Goal: Communication & Community: Answer question/provide support

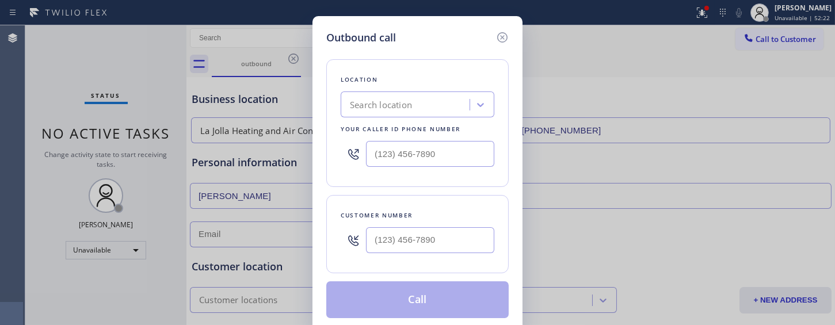
type input "(___) ___-____"
click at [413, 143] on input "(___) ___-____" at bounding box center [430, 154] width 128 height 26
click at [395, 110] on div "Search location" at bounding box center [381, 104] width 62 height 13
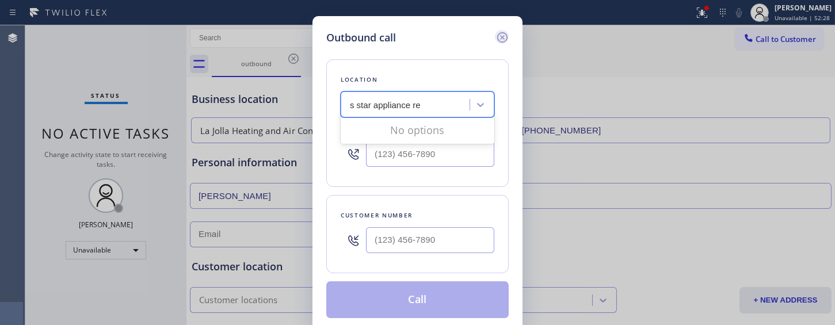
type input "s star appliance re"
click at [502, 31] on icon at bounding box center [503, 38] width 14 height 14
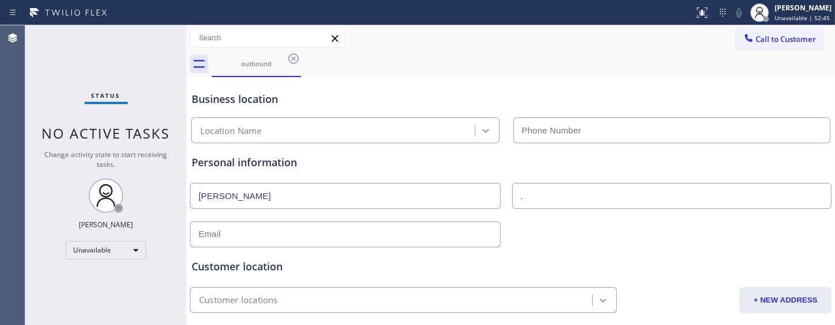
type input "[PHONE_NUMBER]"
click at [252, 28] on div at bounding box center [267, 38] width 155 height 20
click at [757, 49] on button "Call to Customer" at bounding box center [780, 39] width 88 height 22
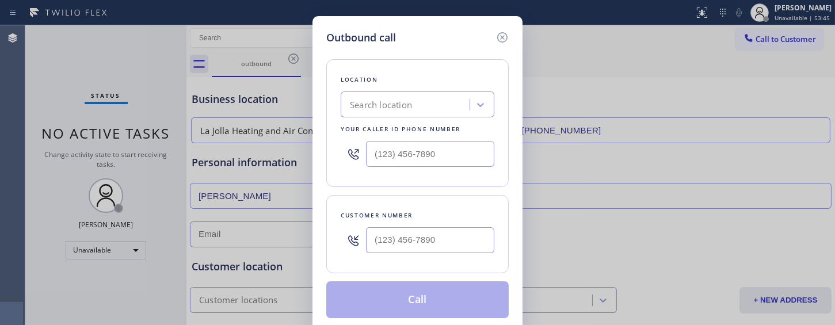
type input "(___) ___-____"
click at [413, 250] on input "(___) ___-____" at bounding box center [430, 240] width 128 height 26
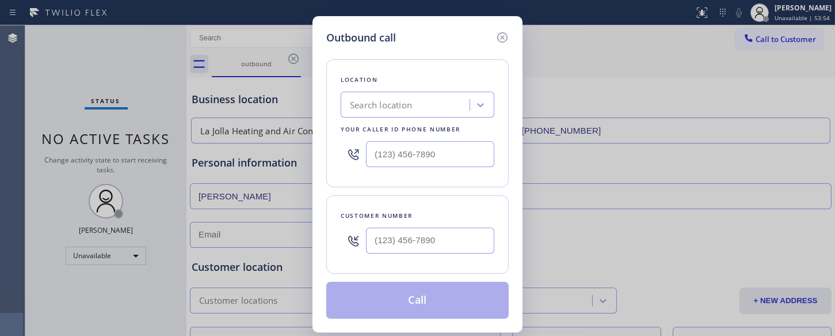
type input "(___) ___-____"
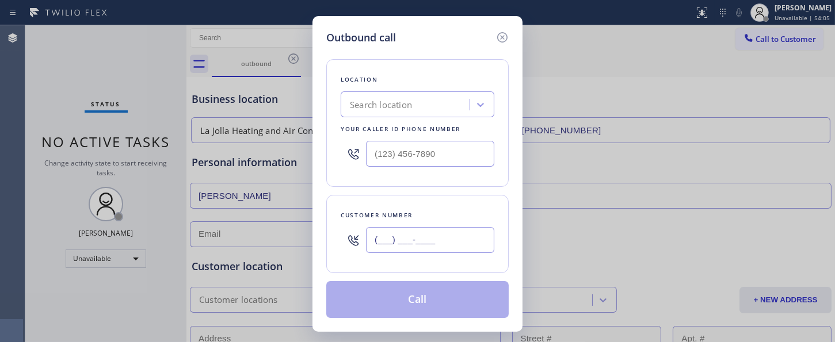
click at [380, 246] on input "(___) ___-____" at bounding box center [430, 240] width 128 height 26
paste input "310) 386-8950"
type input "[PHONE_NUMBER]"
click at [383, 100] on div "Search location" at bounding box center [381, 104] width 62 height 13
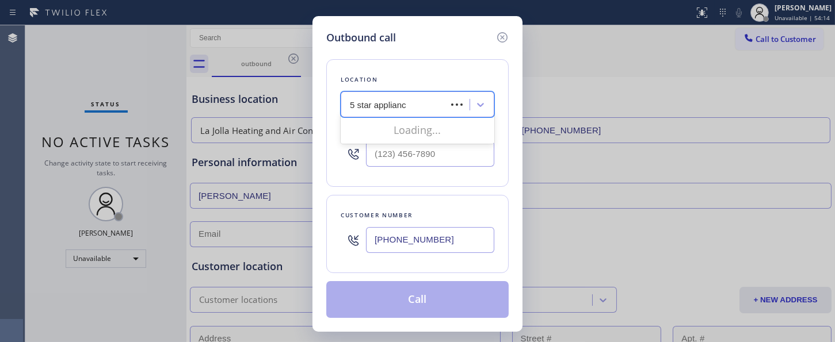
type input "5 star appliance"
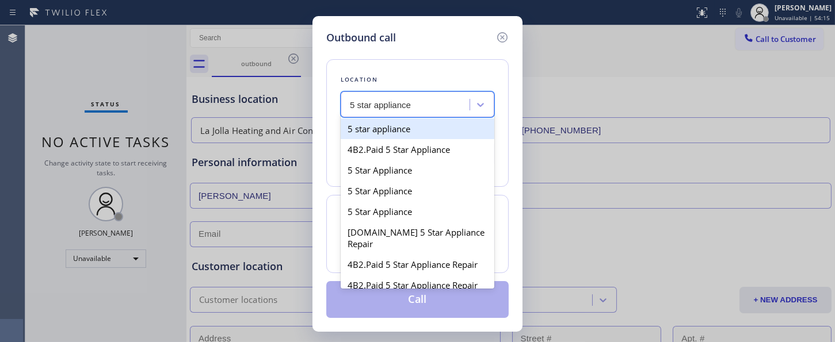
click at [428, 125] on div "5 star appliance" at bounding box center [418, 129] width 154 height 21
type input "[PHONE_NUMBER]"
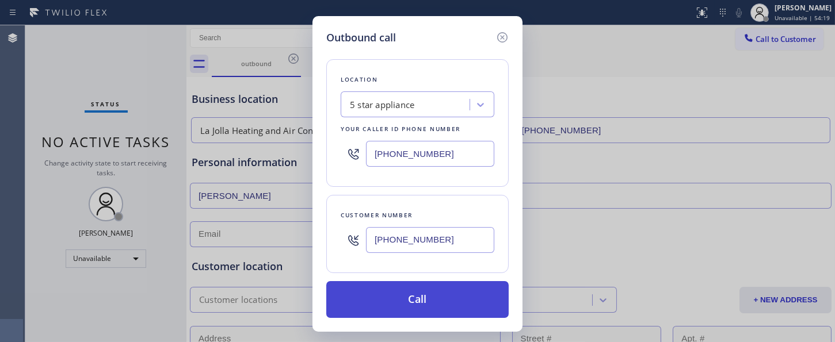
click at [459, 301] on button "Call" at bounding box center [417, 299] width 182 height 37
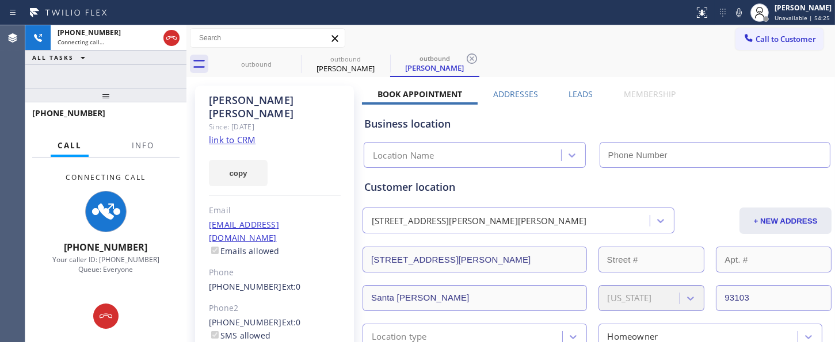
type input "[PHONE_NUMBER]"
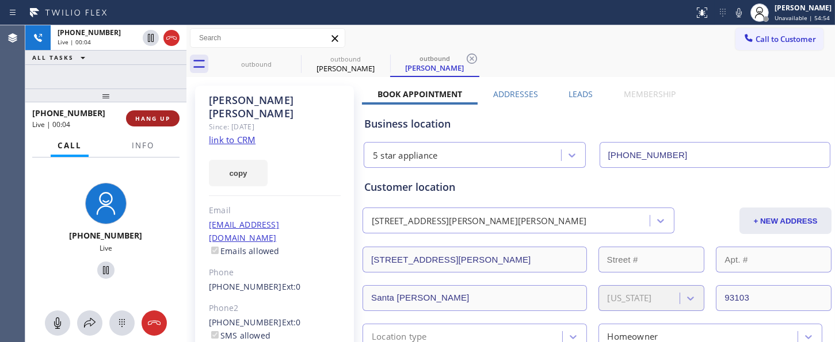
drag, startPoint x: 150, startPoint y: 96, endPoint x: 140, endPoint y: 121, distance: 27.7
click at [142, 89] on div at bounding box center [105, 96] width 161 height 14
click at [147, 115] on span "HANG UP" at bounding box center [152, 119] width 35 height 8
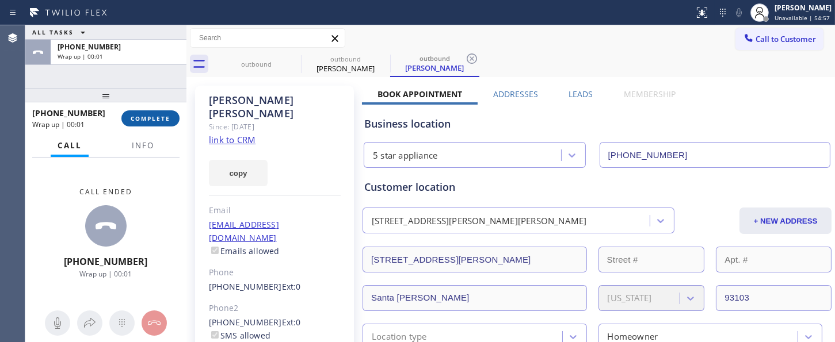
click at [166, 117] on span "COMPLETE" at bounding box center [151, 119] width 40 height 8
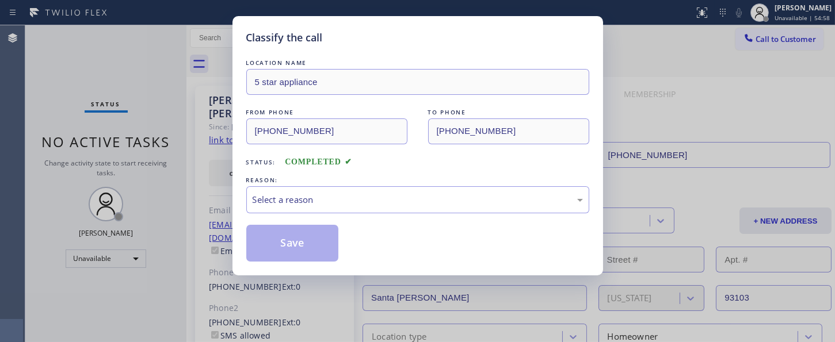
drag, startPoint x: 344, startPoint y: 184, endPoint x: 341, endPoint y: 216, distance: 32.4
click at [344, 184] on div "REASON:" at bounding box center [417, 180] width 343 height 12
click at [329, 196] on div "Select a reason" at bounding box center [418, 199] width 330 height 13
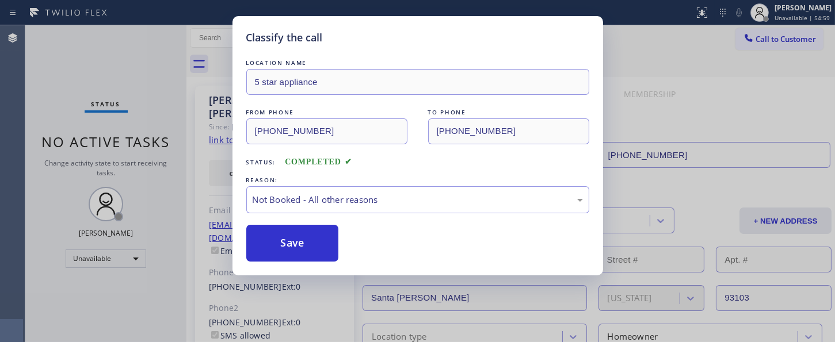
click at [286, 240] on button "Save" at bounding box center [292, 243] width 93 height 37
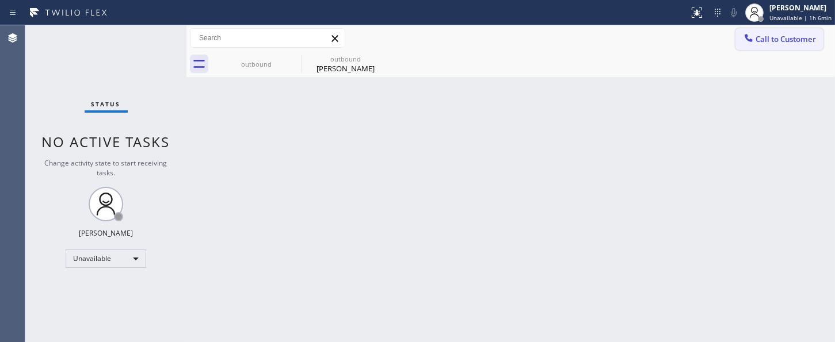
click at [763, 39] on span "Call to Customer" at bounding box center [786, 39] width 60 height 10
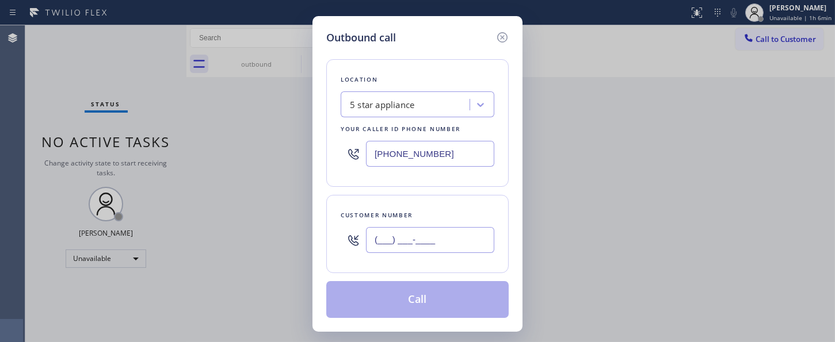
click at [390, 233] on input "(___) ___-____" at bounding box center [430, 240] width 128 height 26
paste input "503) 819-3685"
type input "[PHONE_NUMBER]"
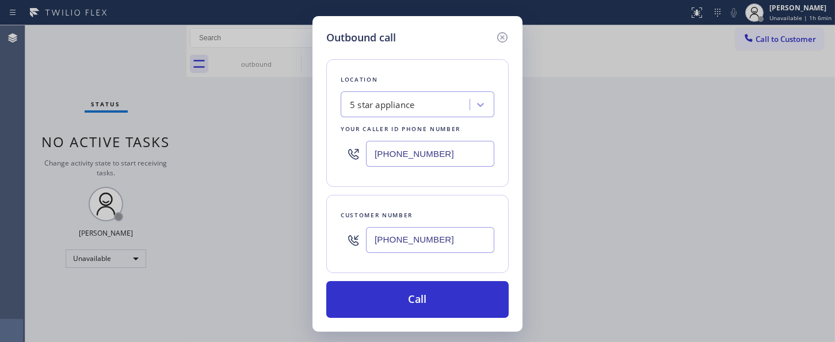
click at [428, 174] on div "Location 5 star appliance Your caller id phone number [PHONE_NUMBER]" at bounding box center [417, 123] width 182 height 128
drag, startPoint x: 486, startPoint y: 148, endPoint x: 265, endPoint y: 147, distance: 221.6
click at [260, 148] on div "Outbound call Location 5 star appliance Your caller id phone number [PHONE_NUMB…" at bounding box center [417, 171] width 835 height 342
click at [439, 154] on input "(___) ___-____" at bounding box center [430, 154] width 128 height 26
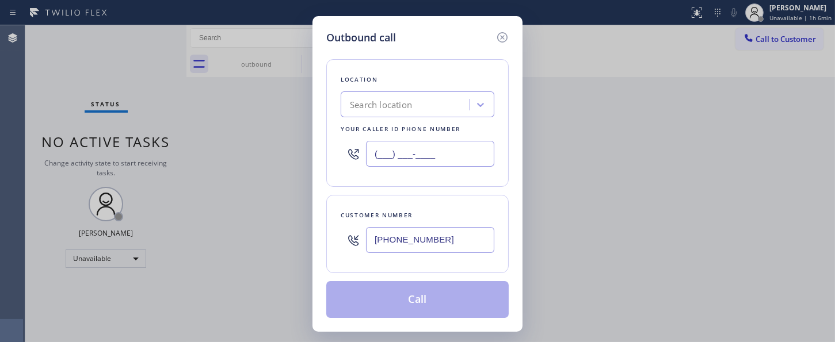
drag, startPoint x: 407, startPoint y: 150, endPoint x: 343, endPoint y: 154, distance: 64.0
click at [343, 154] on div "(___) ___-____" at bounding box center [418, 153] width 154 height 37
paste input "510) 390-7544"
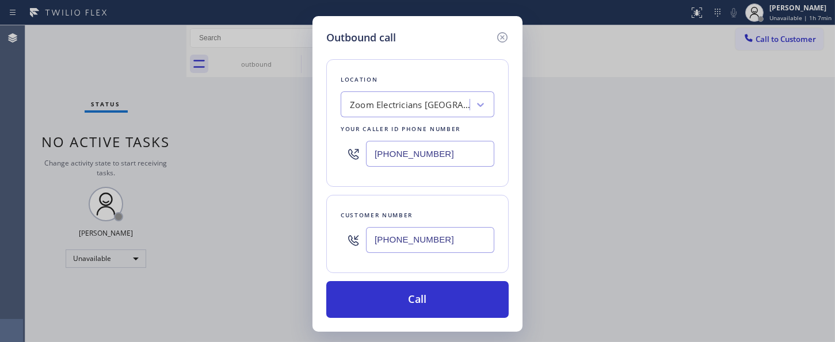
type input "[PHONE_NUMBER]"
drag, startPoint x: 468, startPoint y: 235, endPoint x: 263, endPoint y: 238, distance: 204.9
click at [259, 239] on div "Outbound call Location Zoom Electricians [GEOGRAPHIC_DATA] Your caller id phone…" at bounding box center [417, 171] width 835 height 342
paste input "text"
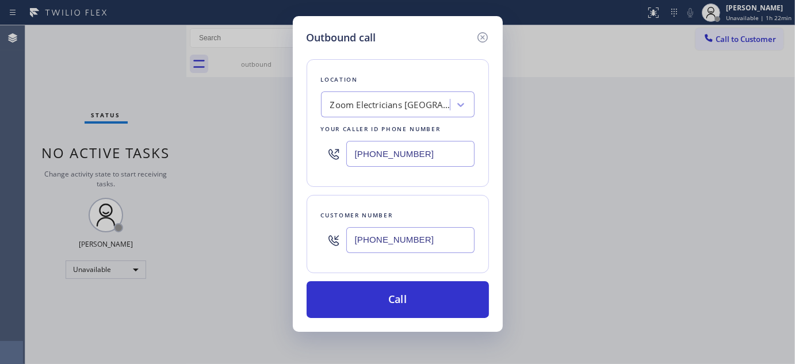
drag, startPoint x: 426, startPoint y: 237, endPoint x: 334, endPoint y: 231, distance: 92.3
click at [309, 238] on div "Customer number [PHONE_NUMBER]" at bounding box center [398, 234] width 182 height 78
paste input "805) 807-1939"
type input "[PHONE_NUMBER]"
drag, startPoint x: 415, startPoint y: 157, endPoint x: 307, endPoint y: 131, distance: 111.3
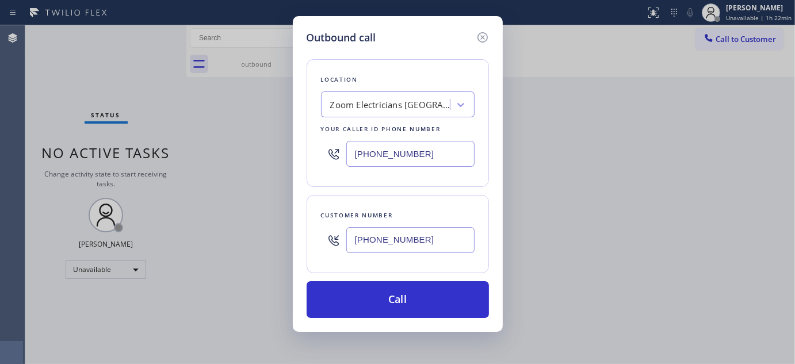
click at [284, 157] on div "Outbound call Location Zoom Electricians [GEOGRAPHIC_DATA] Your caller id phone…" at bounding box center [397, 182] width 795 height 364
paste input "805) 715-4542"
type input "[PHONE_NUMBER]"
paste input "text"
drag, startPoint x: 443, startPoint y: 243, endPoint x: 276, endPoint y: 228, distance: 167.6
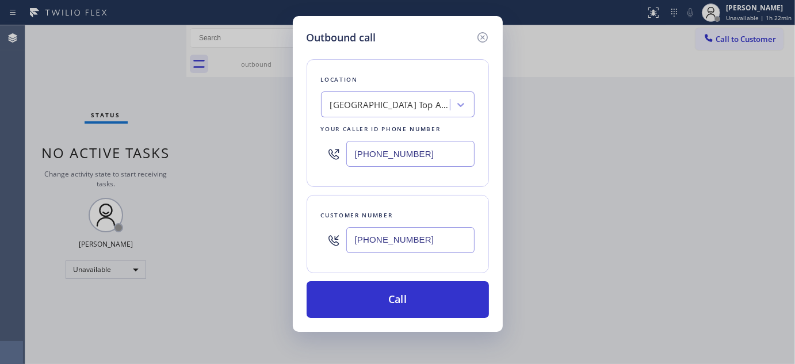
click at [257, 233] on div "Outbound call Location [GEOGRAPHIC_DATA] Top Appliance Repair Your caller id ph…" at bounding box center [397, 182] width 795 height 364
type input "[PHONE_NUMBER]"
drag, startPoint x: 426, startPoint y: 255, endPoint x: 306, endPoint y: 241, distance: 121.7
click at [295, 249] on div "Outbound call Location [GEOGRAPHIC_DATA] Top Appliance Repair Your caller id ph…" at bounding box center [398, 174] width 210 height 316
click at [418, 243] on input "[PHONE_NUMBER]" at bounding box center [410, 240] width 128 height 26
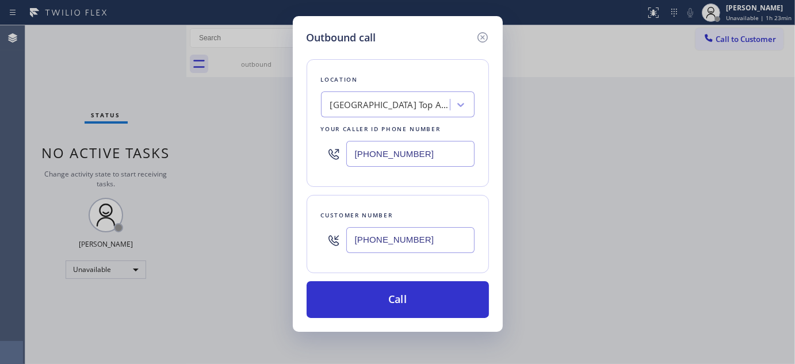
drag, startPoint x: 418, startPoint y: 243, endPoint x: 303, endPoint y: 232, distance: 116.3
click at [284, 233] on div "Outbound call Location [GEOGRAPHIC_DATA] Top Appliance Repair Your caller id ph…" at bounding box center [397, 182] width 795 height 364
paste input "text"
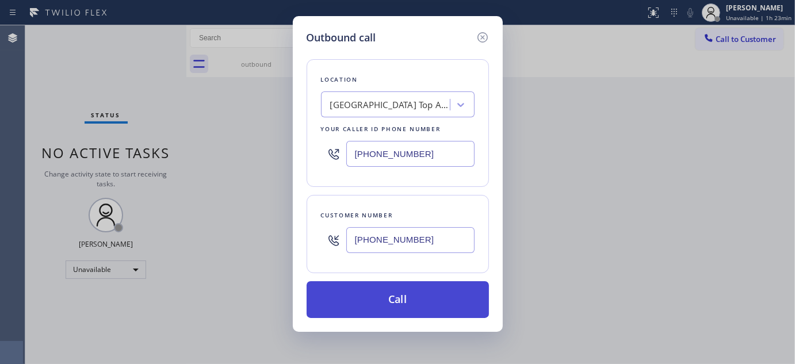
type input "[PHONE_NUMBER]"
click at [421, 305] on button "Call" at bounding box center [398, 299] width 182 height 37
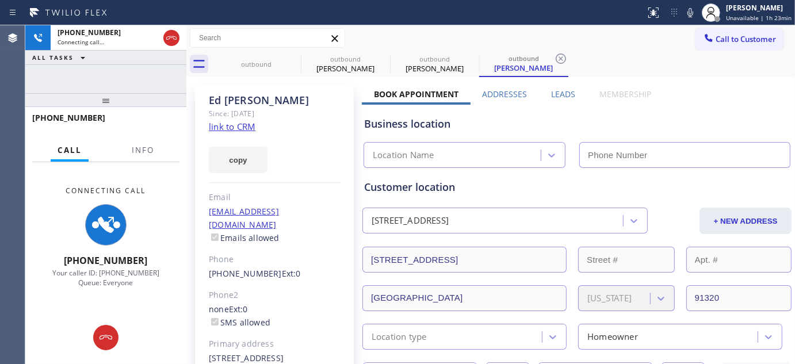
type input "[PHONE_NUMBER]"
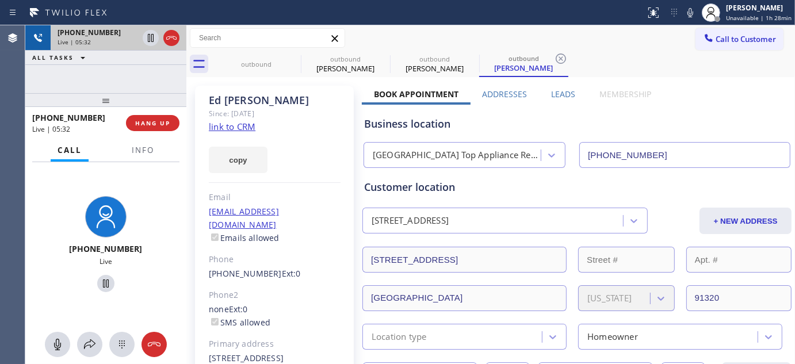
drag, startPoint x: 142, startPoint y: 101, endPoint x: 136, endPoint y: 46, distance: 55.6
click at [135, 63] on div "[PHONE_NUMBER] Live | 05:32 ALL TASKS ALL TASKS ACTIVE TASKS TASKS IN WRAP UP […" at bounding box center [105, 194] width 161 height 339
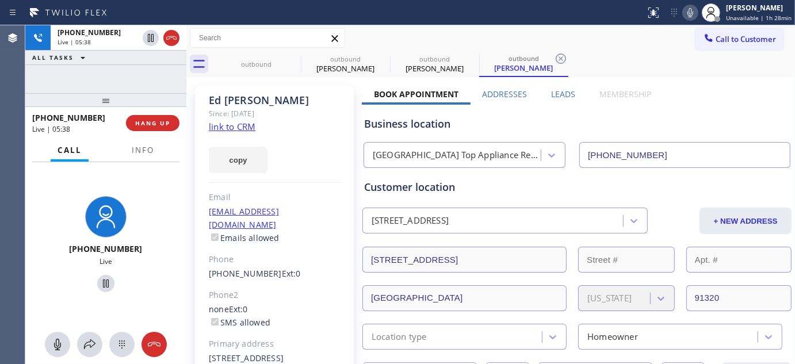
click at [689, 16] on icon at bounding box center [691, 13] width 14 height 14
click at [105, 285] on icon at bounding box center [106, 284] width 14 height 14
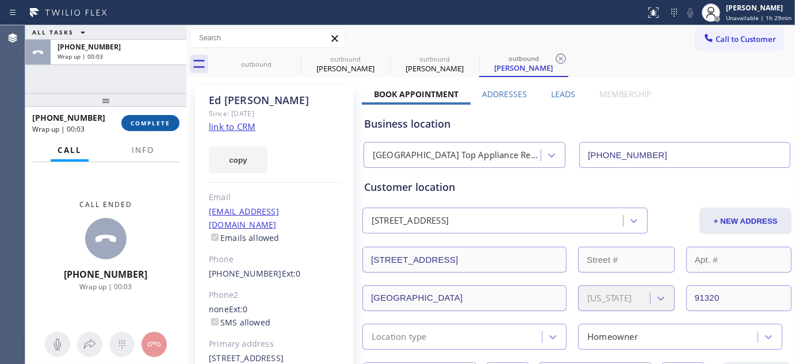
click at [137, 121] on span "COMPLETE" at bounding box center [151, 123] width 40 height 8
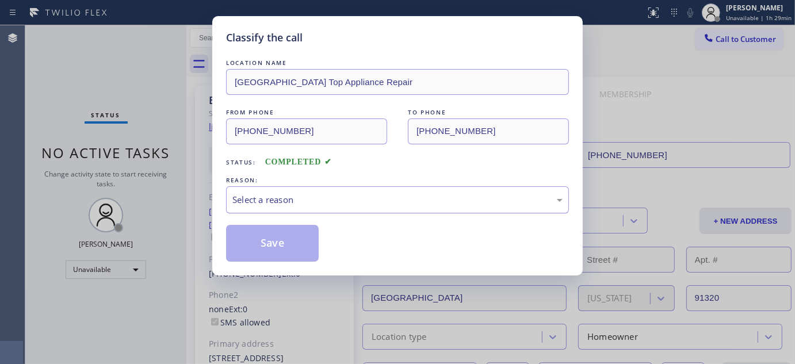
click at [333, 199] on div "Select a reason" at bounding box center [398, 199] width 330 height 13
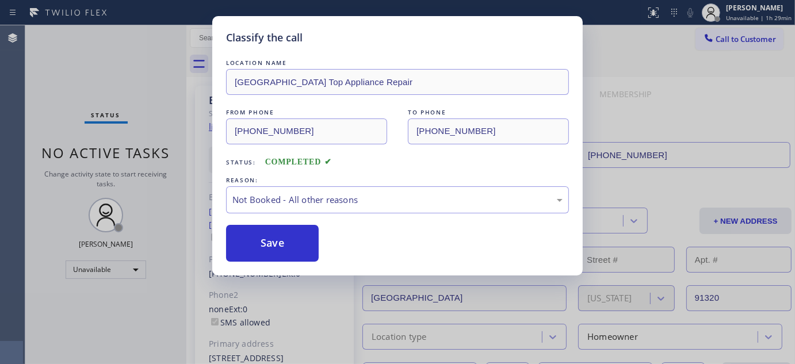
click at [262, 243] on button "Save" at bounding box center [272, 243] width 93 height 37
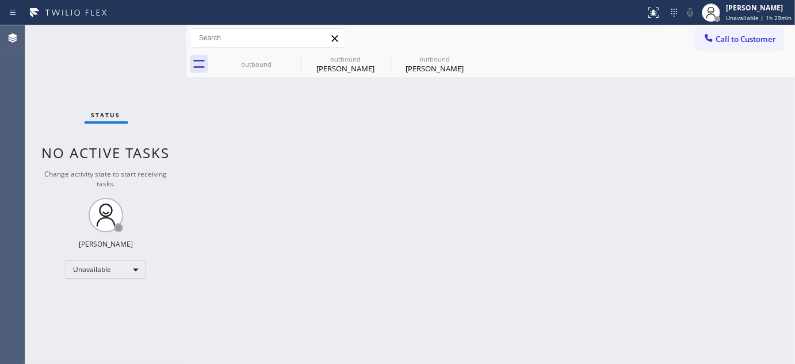
drag, startPoint x: 261, startPoint y: 111, endPoint x: 467, endPoint y: 6, distance: 231.4
click at [261, 111] on div "Back to Dashboard Change Sender ID Customers Technicians Select a contact Outbo…" at bounding box center [490, 194] width 609 height 339
click at [727, 42] on span "Call to Customer" at bounding box center [746, 39] width 60 height 10
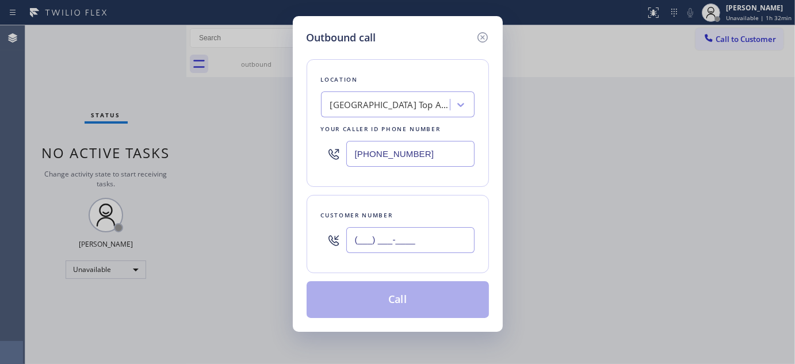
drag, startPoint x: 422, startPoint y: 245, endPoint x: 259, endPoint y: 239, distance: 163.0
click at [244, 243] on div "Outbound call Location [GEOGRAPHIC_DATA] Top Appliance Repair Your caller id ph…" at bounding box center [397, 182] width 795 height 364
paste input "805) 807-1939"
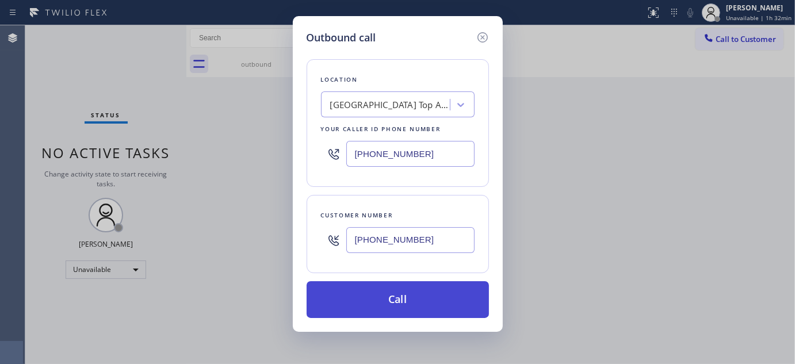
type input "[PHONE_NUMBER]"
click at [426, 295] on button "Call" at bounding box center [398, 299] width 182 height 37
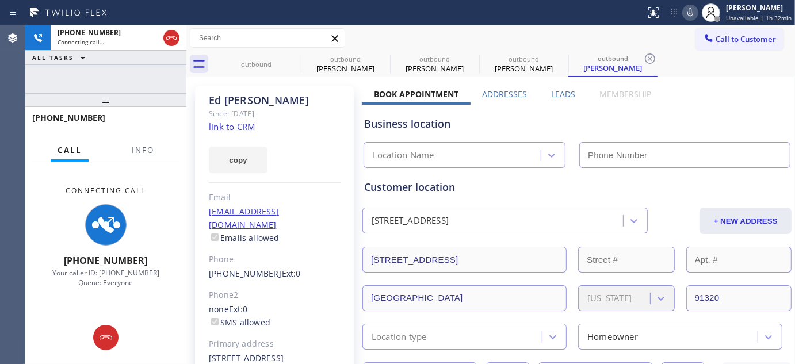
type input "[PHONE_NUMBER]"
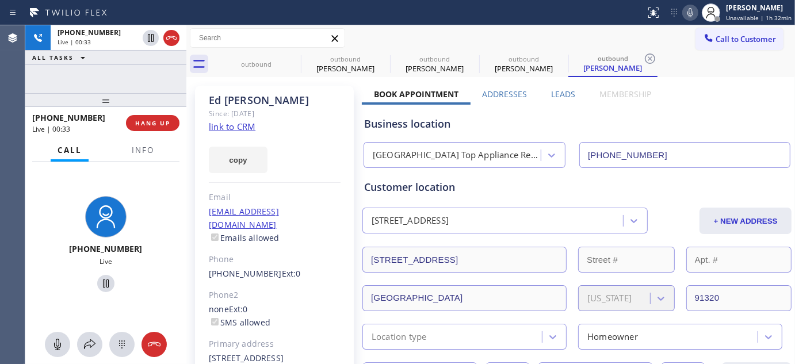
click at [294, 96] on div "[PERSON_NAME]" at bounding box center [275, 100] width 132 height 13
drag, startPoint x: 142, startPoint y: 92, endPoint x: 147, endPoint y: 60, distance: 32.7
click at [135, 77] on div "[PHONE_NUMBER] Live | 02:09 ALL TASKS ALL TASKS ACTIVE TASKS TASKS IN WRAP UP […" at bounding box center [105, 194] width 161 height 339
click at [399, 15] on div at bounding box center [323, 12] width 637 height 18
click at [135, 119] on button "HANG UP" at bounding box center [153, 123] width 54 height 16
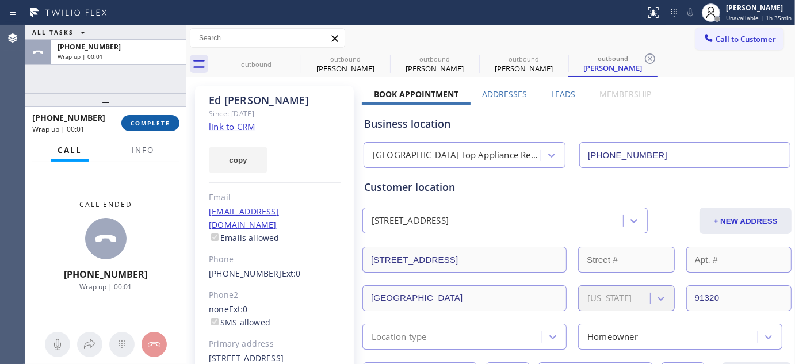
click at [153, 122] on span "COMPLETE" at bounding box center [151, 123] width 40 height 8
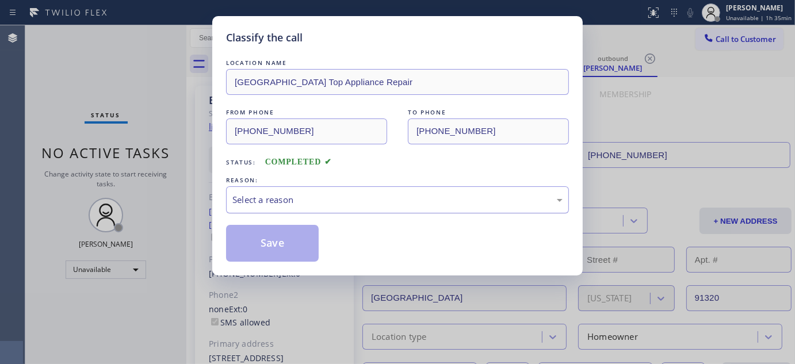
click at [303, 208] on div "Select a reason" at bounding box center [397, 199] width 343 height 27
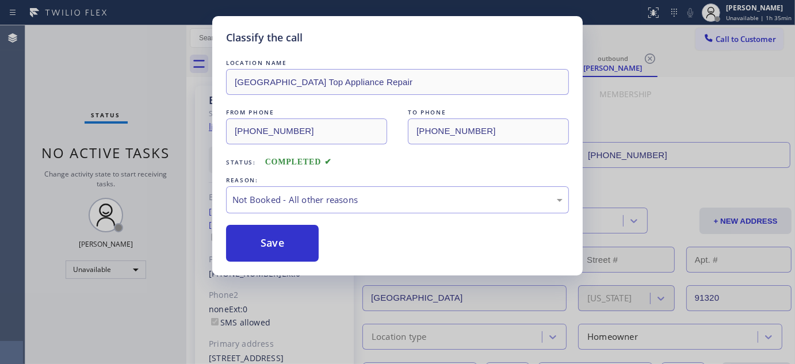
click at [297, 243] on button "Save" at bounding box center [272, 243] width 93 height 37
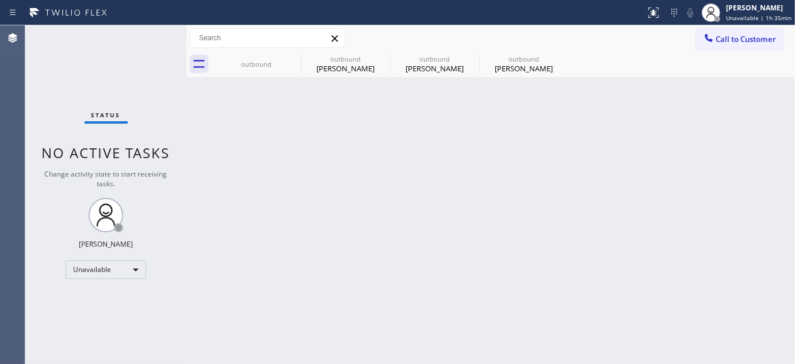
drag, startPoint x: 283, startPoint y: 108, endPoint x: 516, endPoint y: 7, distance: 253.9
click at [283, 108] on div "Back to Dashboard Change Sender ID Customers Technicians Select a contact Outbo…" at bounding box center [490, 194] width 609 height 339
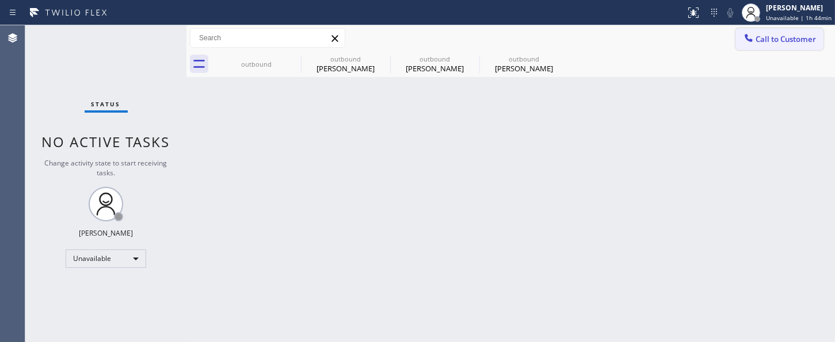
click at [775, 35] on span "Call to Customer" at bounding box center [786, 39] width 60 height 10
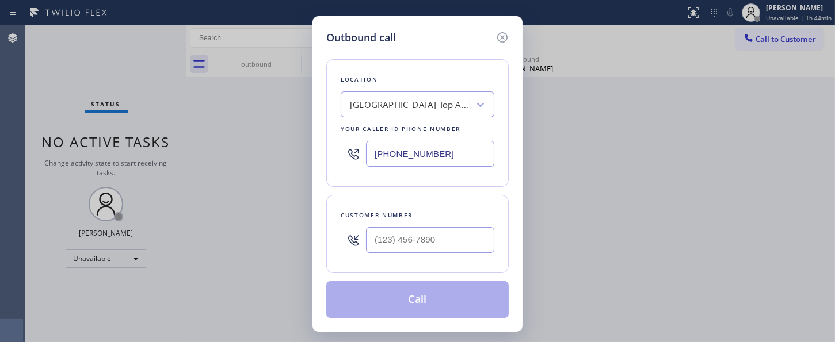
type input "(___) ___-____"
click at [394, 242] on input "(___) ___-____" at bounding box center [430, 240] width 128 height 26
type input "(___) ___-____"
drag, startPoint x: 348, startPoint y: 152, endPoint x: 300, endPoint y: 153, distance: 47.8
click at [300, 153] on div "Outbound call Location [GEOGRAPHIC_DATA] Top Appliance Repair Your caller id ph…" at bounding box center [417, 171] width 835 height 342
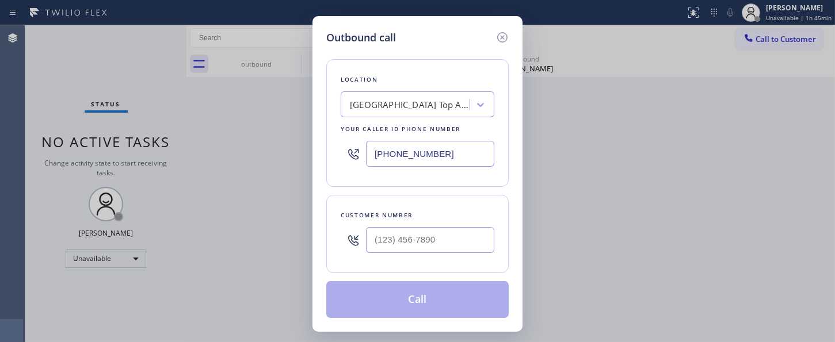
paste input "510) 390-7544"
type input "[PHONE_NUMBER]"
drag, startPoint x: 453, startPoint y: 233, endPoint x: 299, endPoint y: 255, distance: 155.3
click at [252, 261] on div "Outbound call Location Zoom Electricians [GEOGRAPHIC_DATA] Your caller id phone…" at bounding box center [417, 171] width 835 height 342
paste input "503) 819-3685"
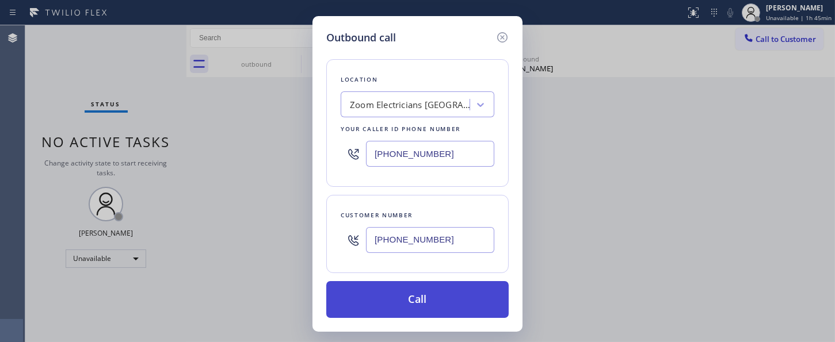
type input "[PHONE_NUMBER]"
click at [418, 296] on button "Call" at bounding box center [417, 299] width 182 height 37
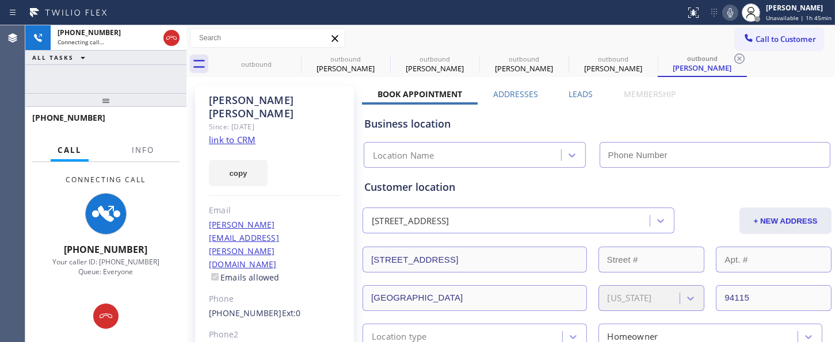
drag, startPoint x: 119, startPoint y: 96, endPoint x: 190, endPoint y: 41, distance: 89.5
click at [109, 67] on div "[PHONE_NUMBER] Connecting call… ALL TASKS ALL TASKS ACTIVE TASKS TASKS IN WRAP …" at bounding box center [105, 183] width 161 height 317
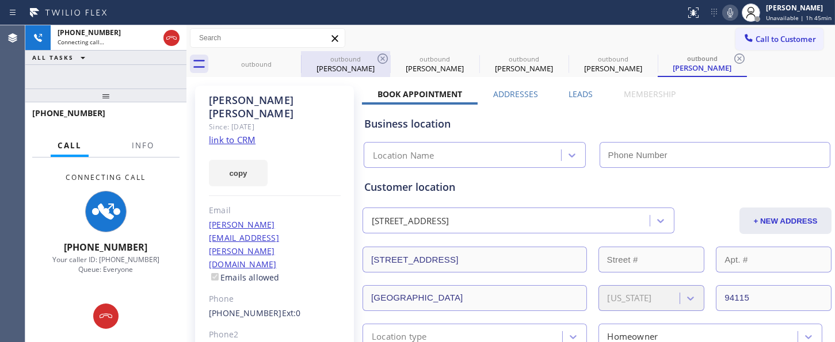
type input "[PHONE_NUMBER]"
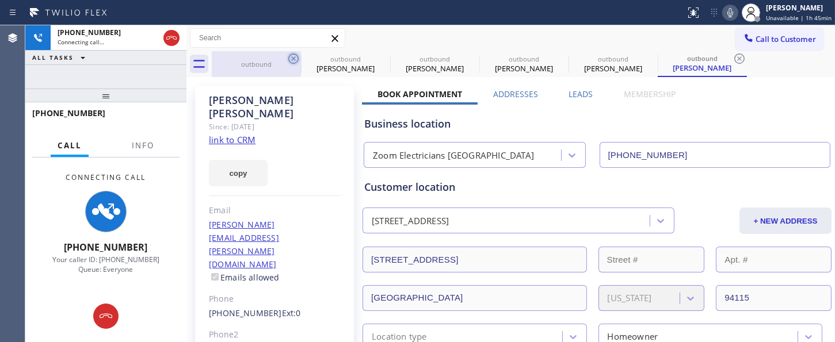
click at [291, 56] on icon at bounding box center [294, 59] width 14 height 14
type input "[PHONE_NUMBER]"
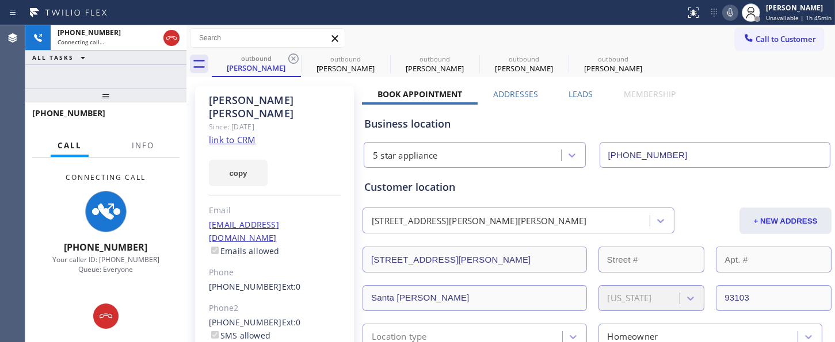
click at [291, 56] on icon at bounding box center [294, 59] width 14 height 14
type input "[PHONE_NUMBER]"
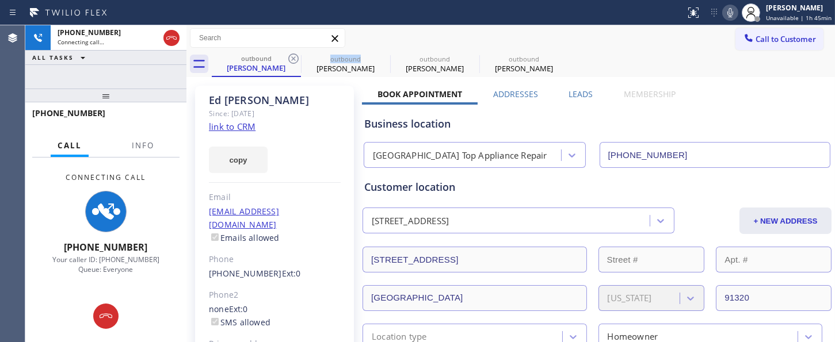
click at [291, 56] on icon at bounding box center [294, 59] width 14 height 14
type input "[PHONE_NUMBER]"
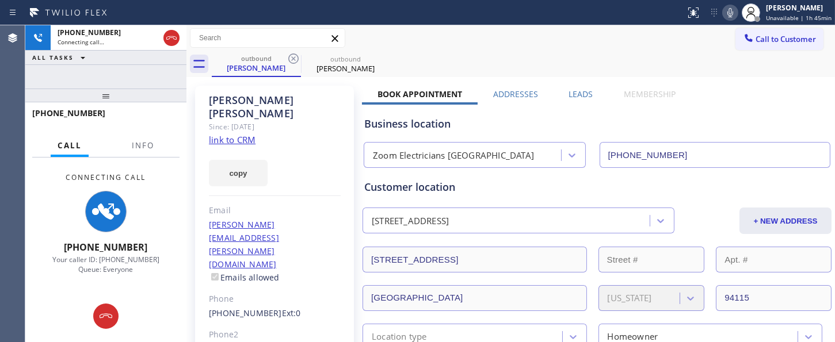
click at [560, 51] on div "outbound [PERSON_NAME] outbound [PERSON_NAME]" at bounding box center [523, 64] width 623 height 26
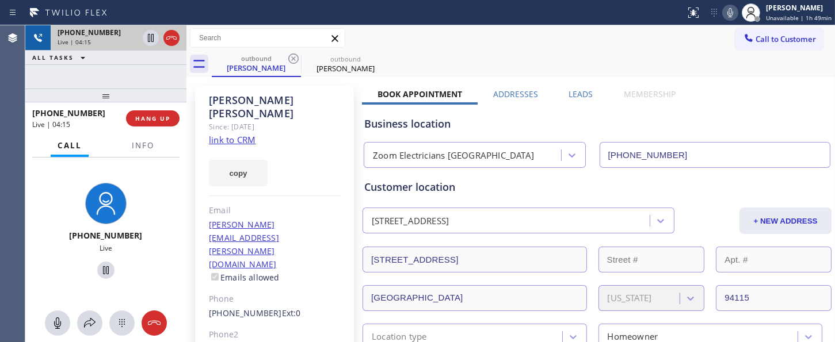
click at [116, 64] on div "[PHONE_NUMBER] Live | 04:15 ALL TASKS ALL TASKS ACTIVE TASKS TASKS IN WRAP UP […" at bounding box center [105, 183] width 161 height 317
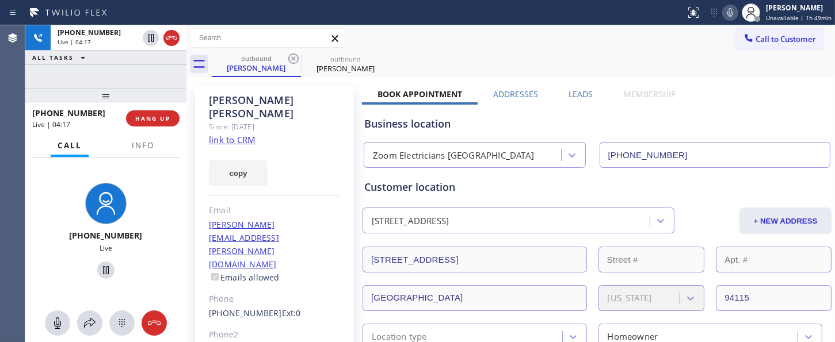
drag, startPoint x: 117, startPoint y: 95, endPoint x: 111, endPoint y: 77, distance: 18.7
click at [113, 79] on div "[PHONE_NUMBER] Live | 04:17 ALL TASKS ALL TASKS ACTIVE TASKS TASKS IN WRAP UP […" at bounding box center [105, 183] width 161 height 317
click at [156, 119] on span "HANG UP" at bounding box center [152, 119] width 35 height 8
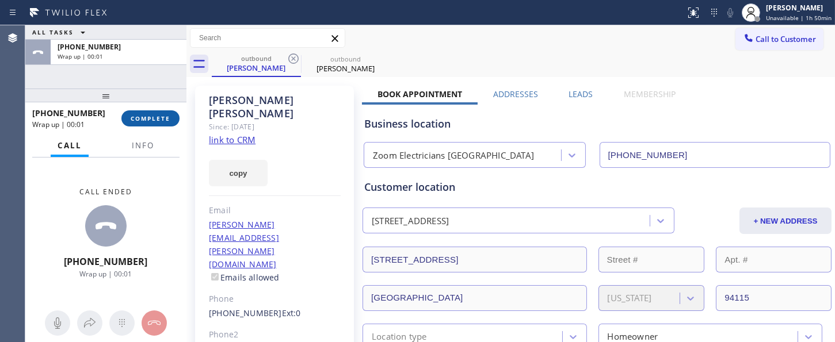
click at [155, 119] on span "COMPLETE" at bounding box center [151, 119] width 40 height 8
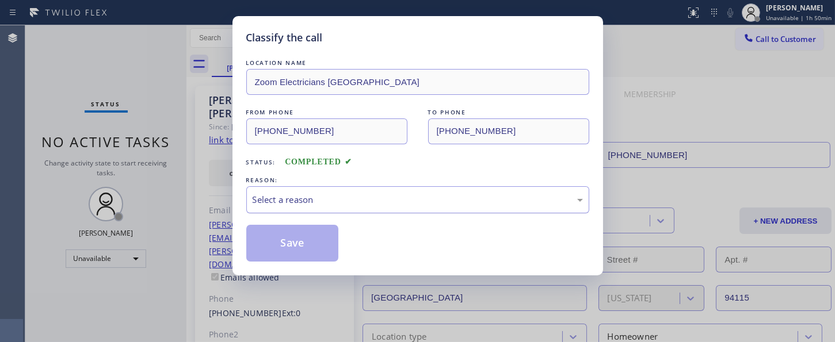
click at [367, 200] on div "Select a reason" at bounding box center [418, 199] width 330 height 13
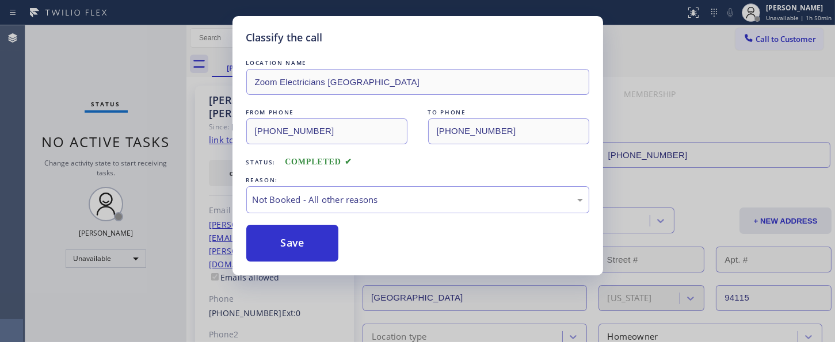
click at [287, 246] on button "Save" at bounding box center [292, 243] width 93 height 37
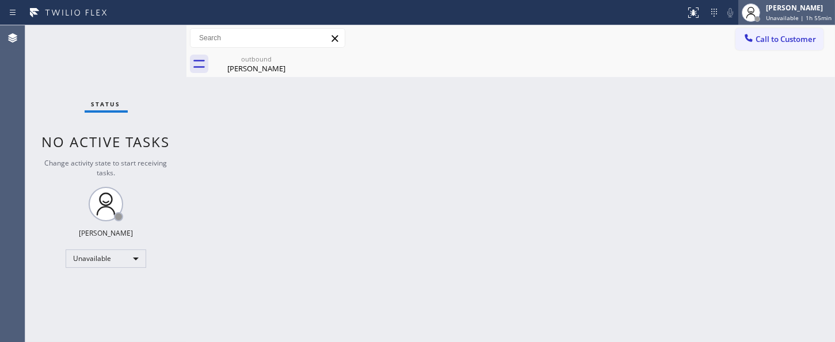
click at [784, 17] on span "Unavailable | 1h 55min" at bounding box center [799, 18] width 66 height 8
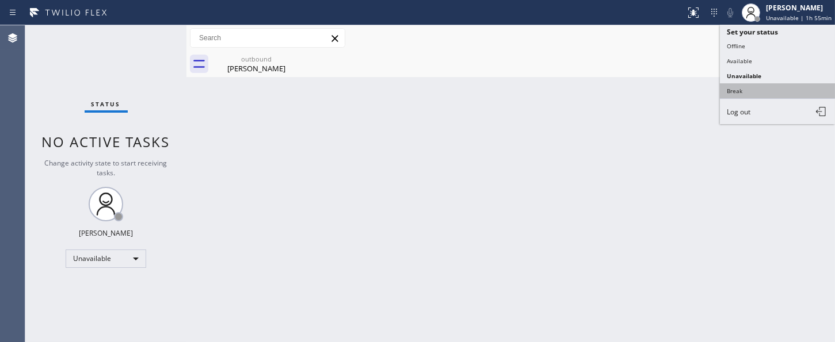
click at [741, 96] on button "Break" at bounding box center [777, 90] width 115 height 15
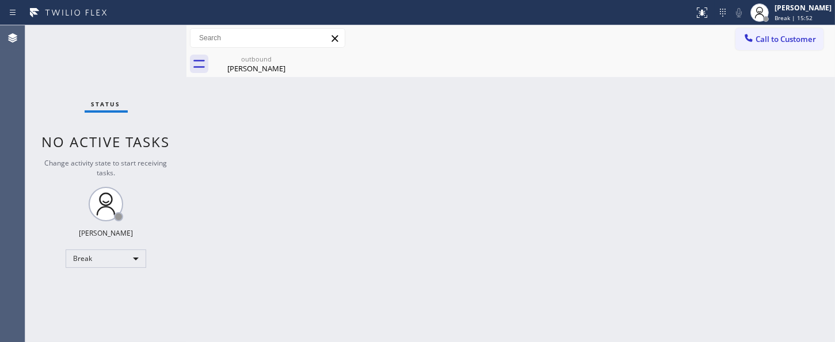
click at [376, 86] on div "Back to Dashboard Change Sender ID Customers Technicians Select a contact Outbo…" at bounding box center [510, 183] width 649 height 317
click at [781, 10] on div "[PERSON_NAME]" at bounding box center [803, 8] width 57 height 10
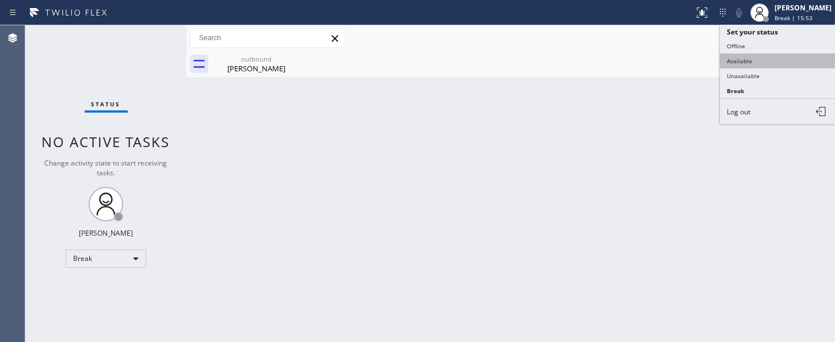
click at [738, 67] on button "Available" at bounding box center [777, 61] width 115 height 15
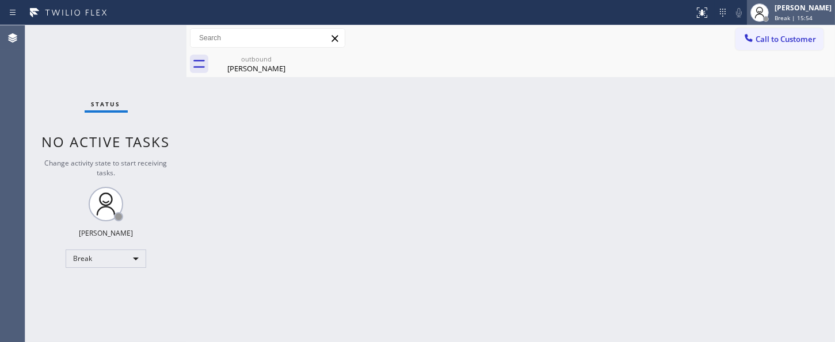
click at [777, 18] on span "Break | 15:54" at bounding box center [794, 18] width 38 height 8
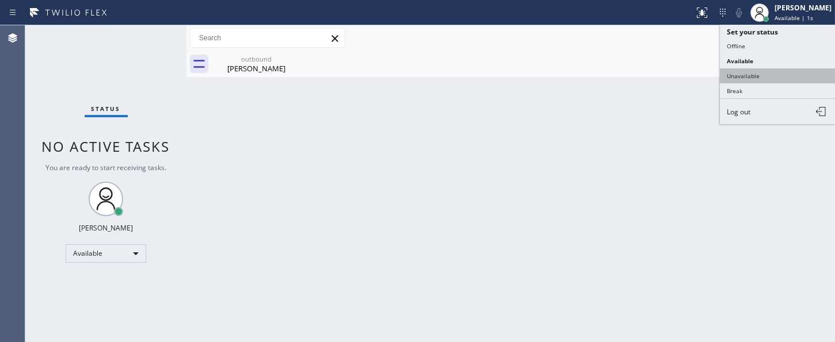
click at [741, 70] on button "Unavailable" at bounding box center [777, 75] width 115 height 15
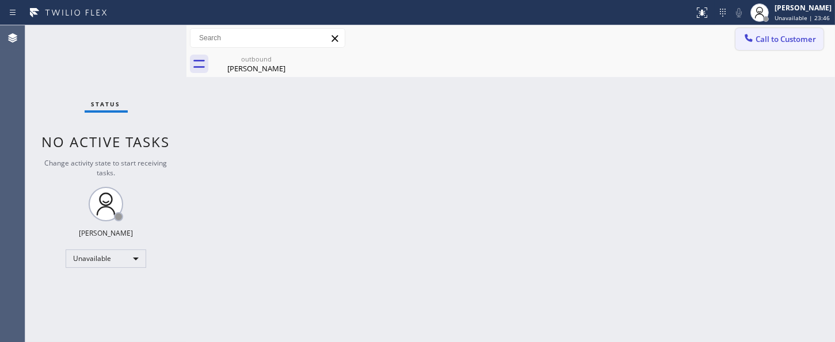
click at [775, 51] on div "outbound [PERSON_NAME]" at bounding box center [523, 64] width 623 height 26
click at [785, 41] on span "Call to Customer" at bounding box center [786, 39] width 60 height 10
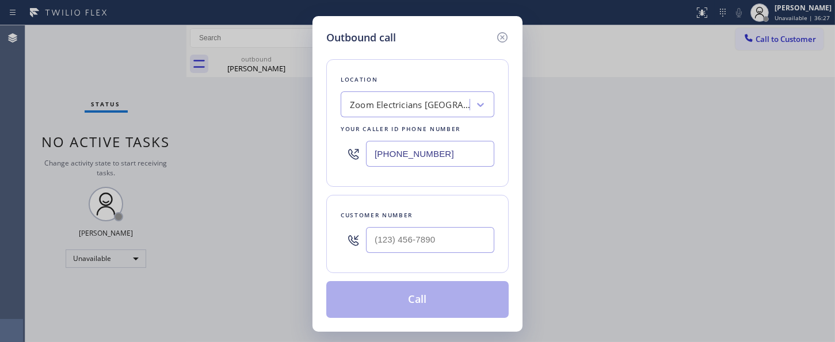
drag, startPoint x: 341, startPoint y: 162, endPoint x: 263, endPoint y: 137, distance: 81.5
click at [253, 151] on div "Outbound call Location Zoom Electricians [GEOGRAPHIC_DATA] Your caller id phone…" at bounding box center [417, 171] width 835 height 342
paste input "30) 288-480"
type input "[PHONE_NUMBER]"
drag, startPoint x: 449, startPoint y: 243, endPoint x: 192, endPoint y: 245, distance: 257.3
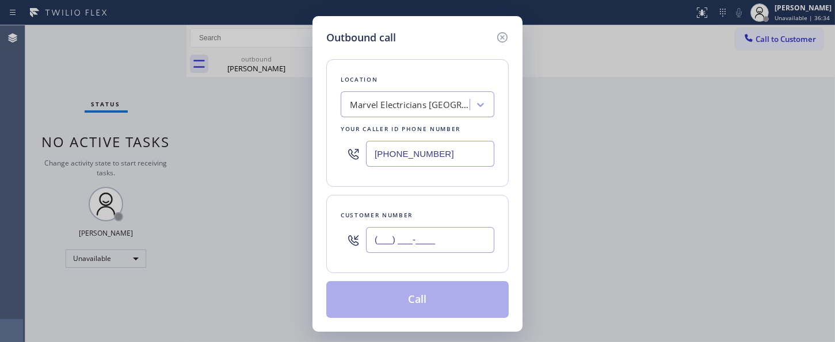
click at [249, 247] on div "Outbound call Location Marvel Electricians [GEOGRAPHIC_DATA] Your caller id pho…" at bounding box center [417, 171] width 835 height 342
paste input "818) 350-3591"
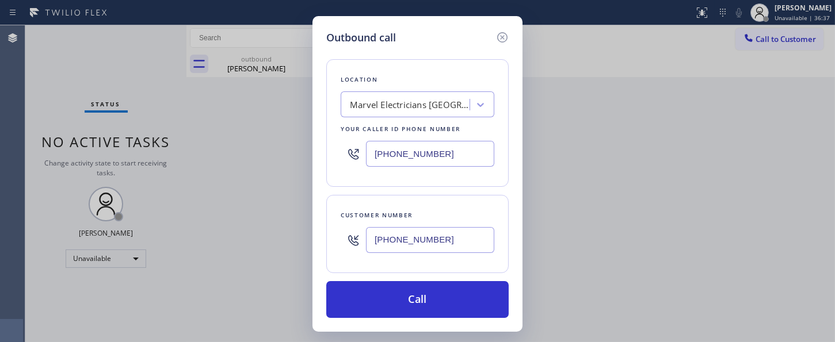
type input "[PHONE_NUMBER]"
click at [234, 106] on div "Outbound call Location Marvel Electricians [GEOGRAPHIC_DATA] Your caller id pho…" at bounding box center [417, 171] width 835 height 342
click at [262, 166] on div "Outbound call Location Marvel Electricians [GEOGRAPHIC_DATA] Your caller id pho…" at bounding box center [417, 171] width 835 height 342
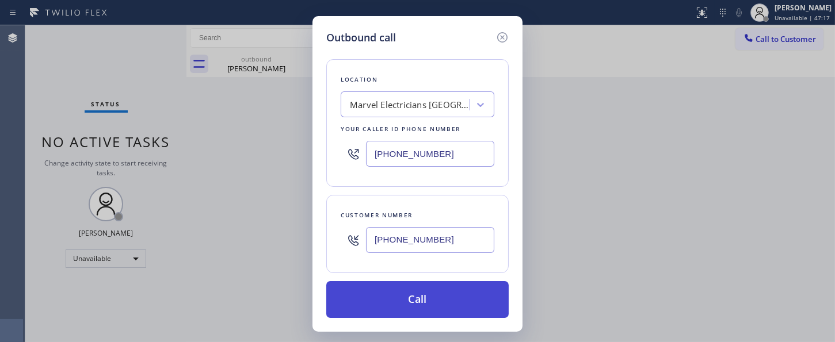
click at [478, 300] on button "Call" at bounding box center [417, 299] width 182 height 37
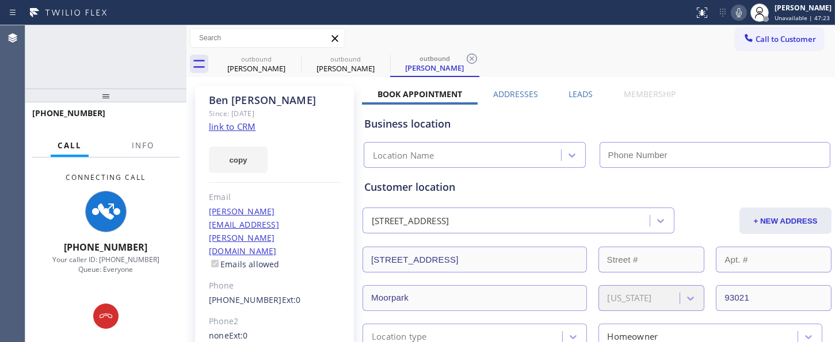
type input "[PHONE_NUMBER]"
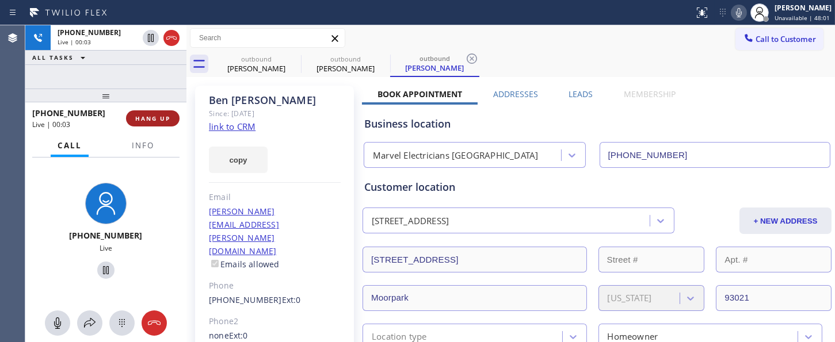
click at [147, 121] on span "HANG UP" at bounding box center [152, 119] width 35 height 8
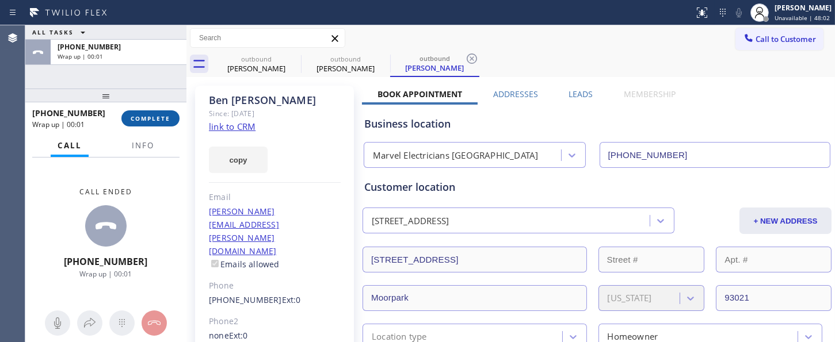
click at [147, 121] on span "COMPLETE" at bounding box center [151, 119] width 40 height 8
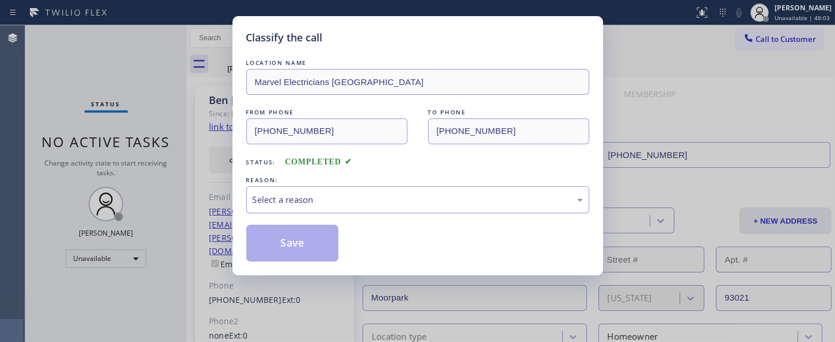
click at [380, 213] on div "Select a reason" at bounding box center [417, 199] width 343 height 27
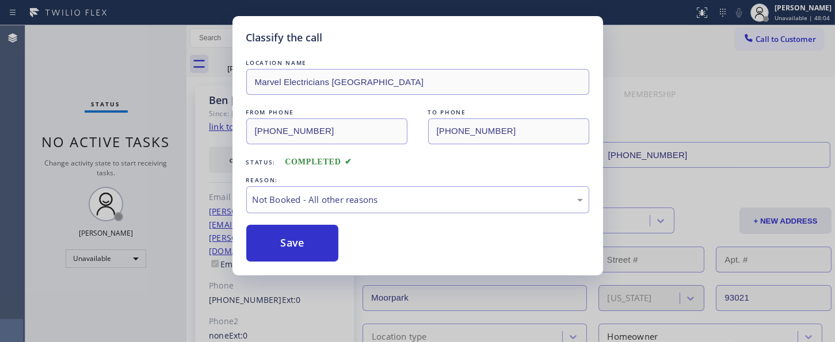
click at [301, 246] on button "Save" at bounding box center [292, 243] width 93 height 37
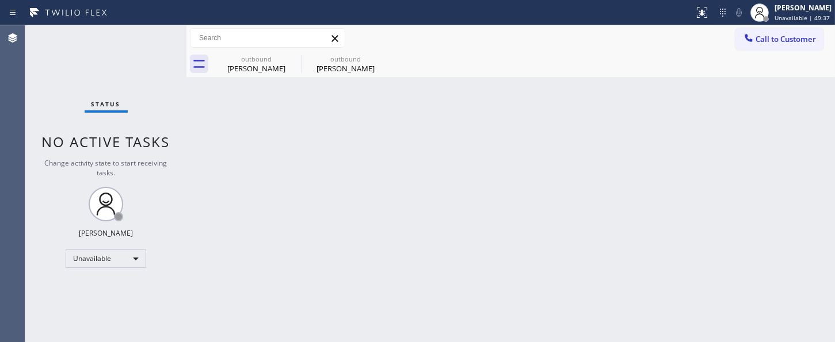
click at [220, 176] on div "Back to Dashboard Change Sender ID Customers Technicians Select a contact Outbo…" at bounding box center [510, 183] width 649 height 317
click at [295, 55] on icon at bounding box center [294, 59] width 14 height 14
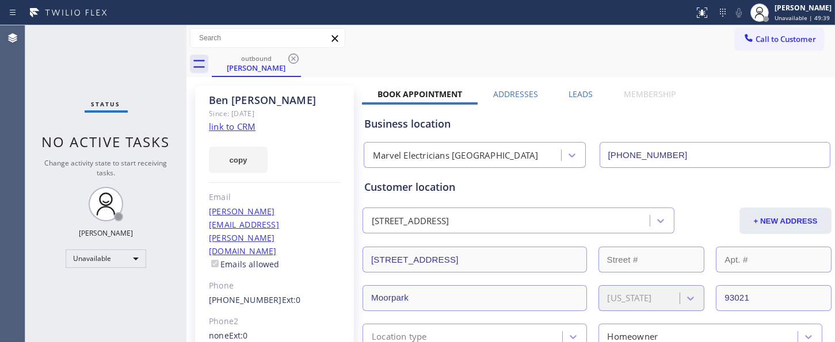
click at [295, 55] on icon at bounding box center [294, 59] width 14 height 14
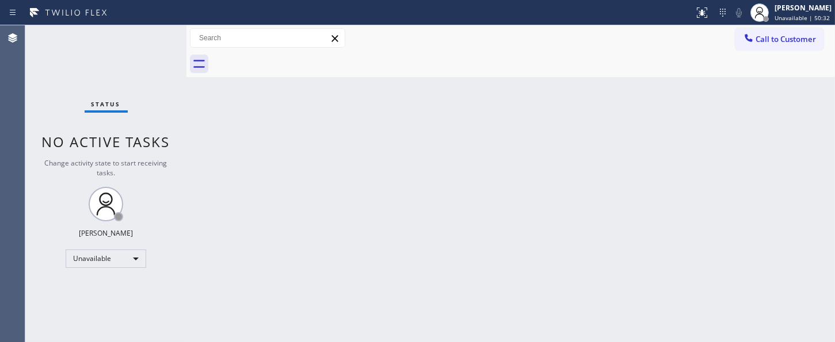
click at [726, 104] on div "Back to Dashboard Change Sender ID Customers Technicians Select a contact Outbo…" at bounding box center [510, 183] width 649 height 317
